Goal: Find specific page/section: Find specific page/section

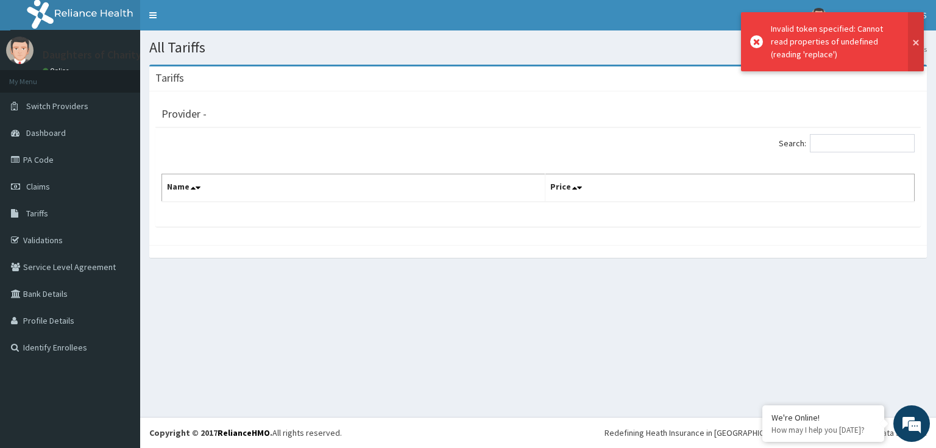
click at [917, 41] on button at bounding box center [916, 41] width 16 height 59
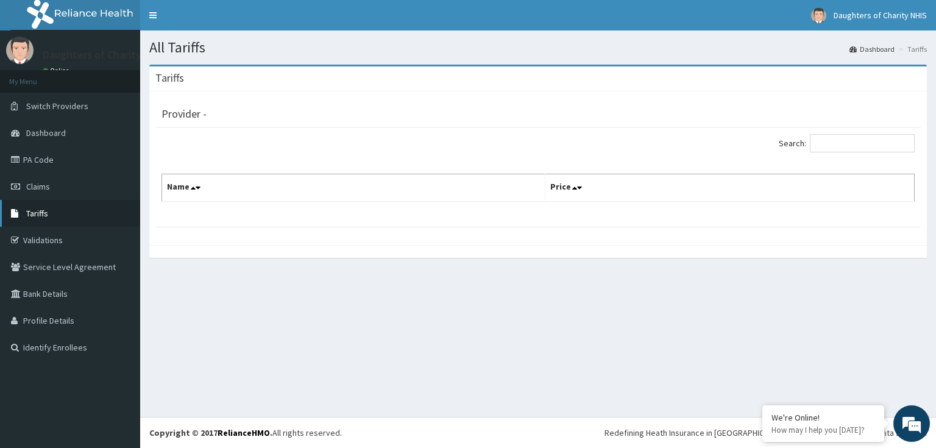
click at [43, 216] on span "Tariffs" at bounding box center [37, 213] width 22 height 11
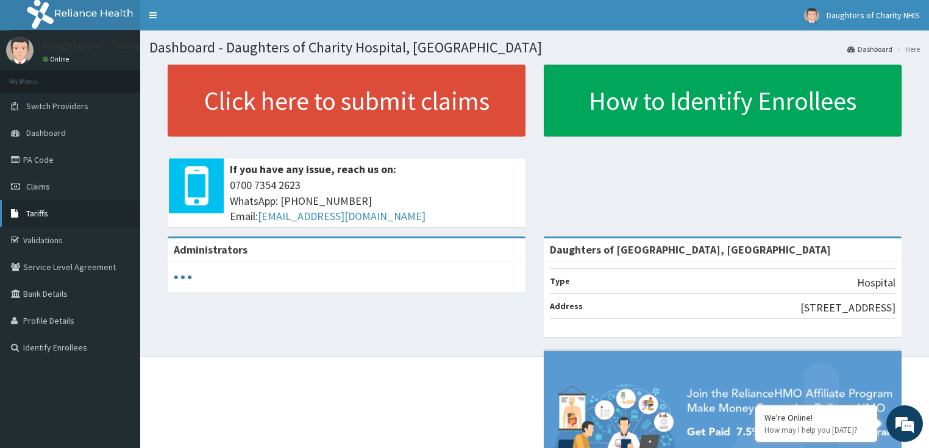
click at [60, 210] on link "Tariffs" at bounding box center [70, 213] width 140 height 27
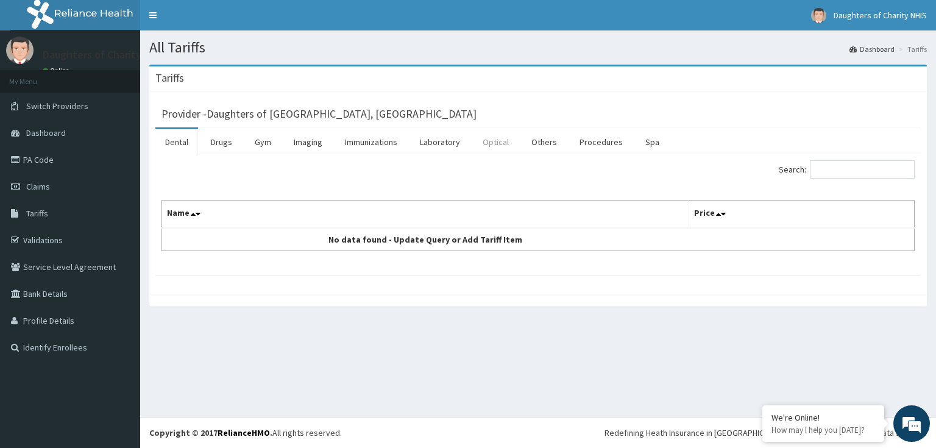
click at [489, 150] on link "Optical" at bounding box center [496, 142] width 46 height 26
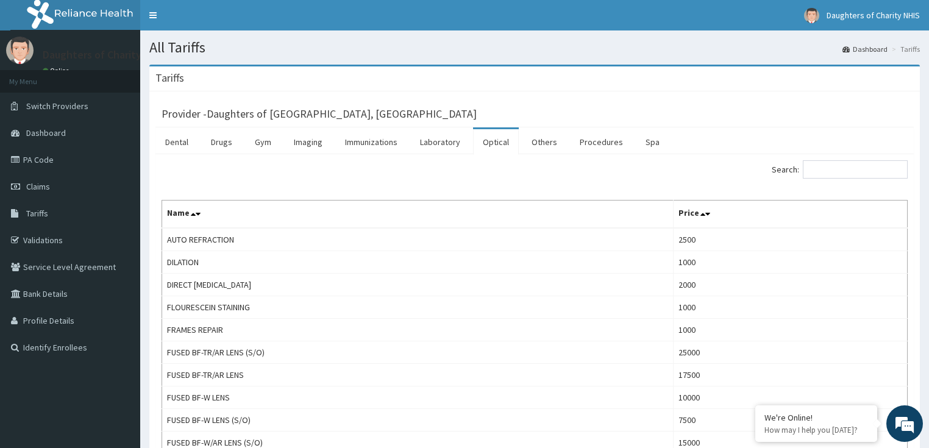
click at [850, 169] on input "Search:" at bounding box center [855, 169] width 105 height 18
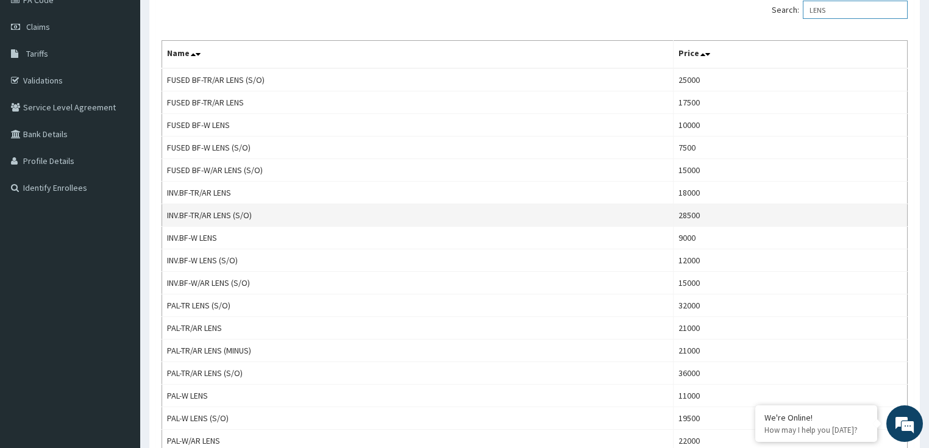
scroll to position [244, 0]
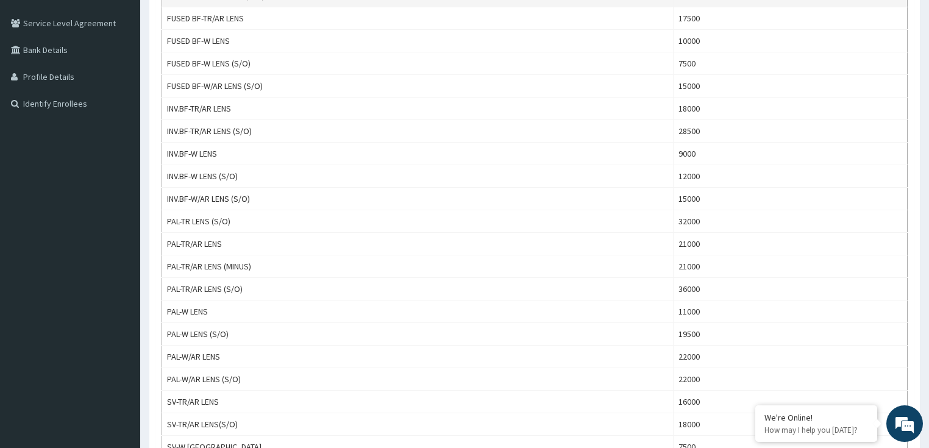
type input "LENS"
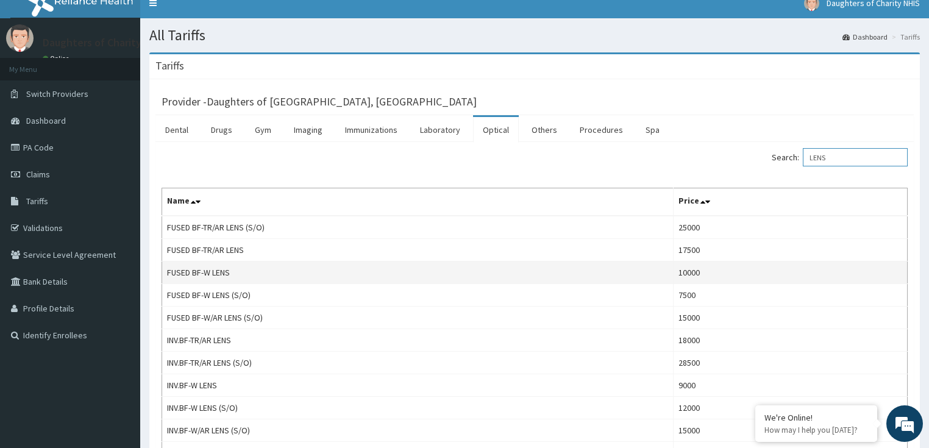
scroll to position [0, 0]
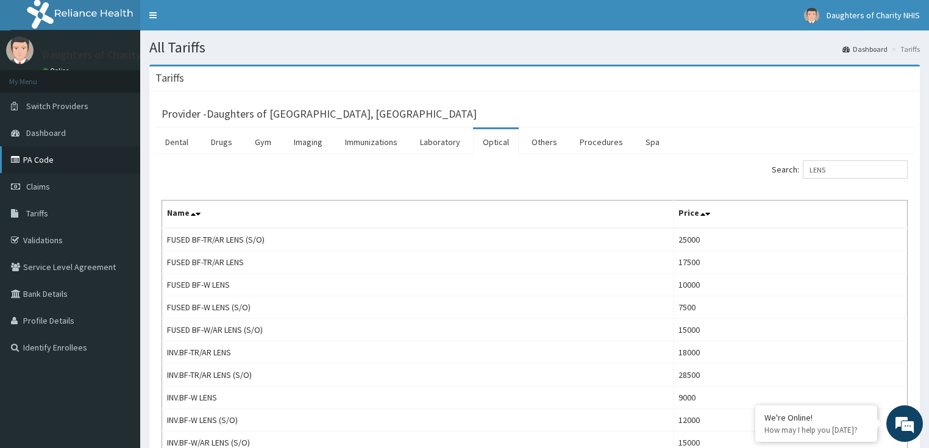
click at [88, 161] on link "PA Code" at bounding box center [70, 159] width 140 height 27
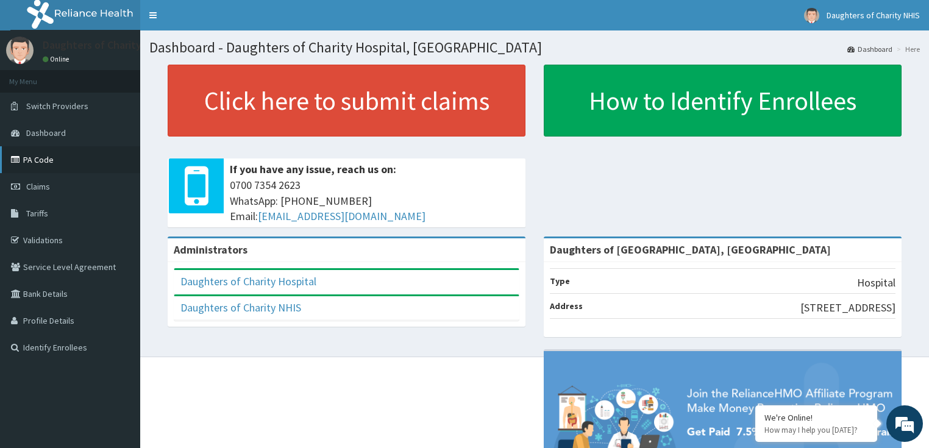
click at [80, 166] on link "PA Code" at bounding box center [70, 159] width 140 height 27
